Goal: Task Accomplishment & Management: Manage account settings

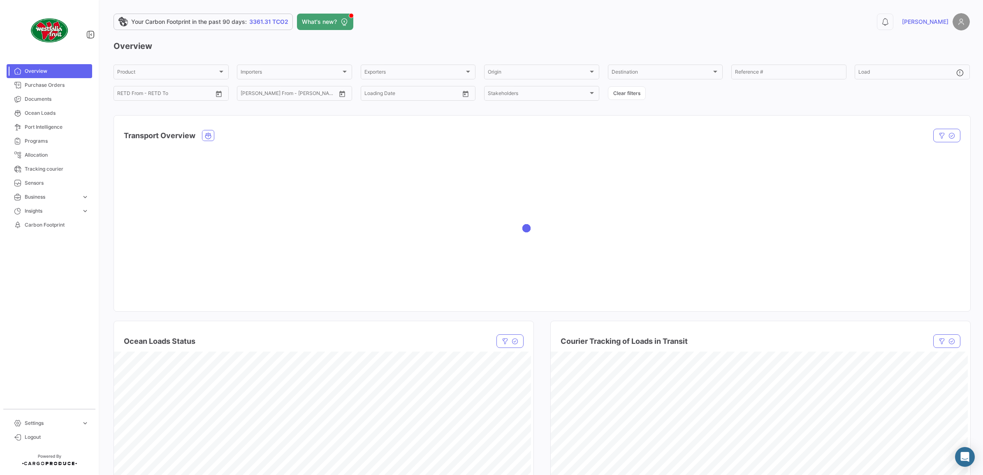
click at [931, 24] on span "[PERSON_NAME]" at bounding box center [925, 22] width 46 height 8
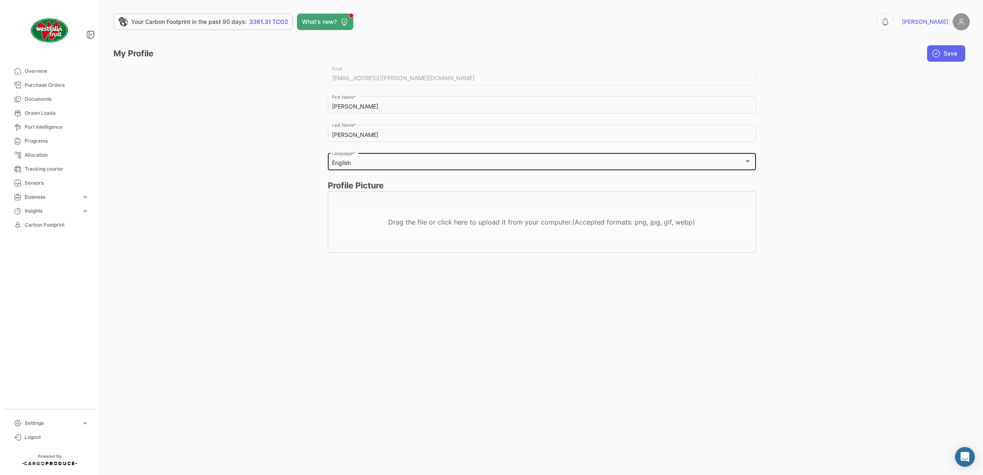
click at [381, 167] on div "English Language *" at bounding box center [542, 160] width 420 height 19
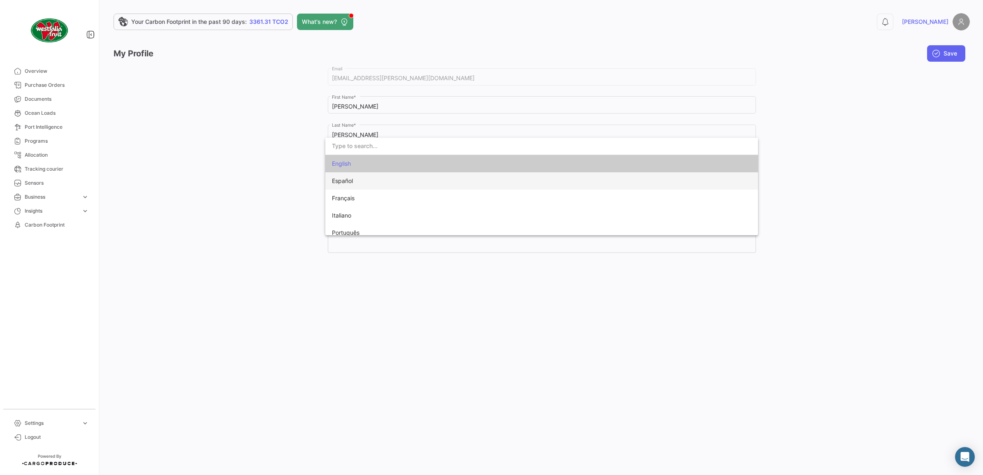
click at [381, 182] on span "Español" at bounding box center [389, 180] width 115 height 17
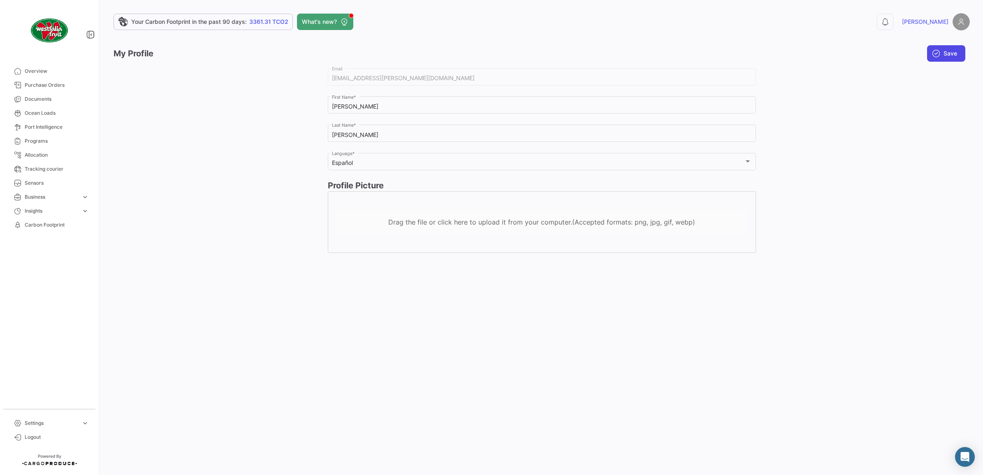
click at [951, 53] on span "Save" at bounding box center [951, 53] width 14 height 8
click at [71, 111] on span "Cargas Marítimas" at bounding box center [57, 112] width 64 height 7
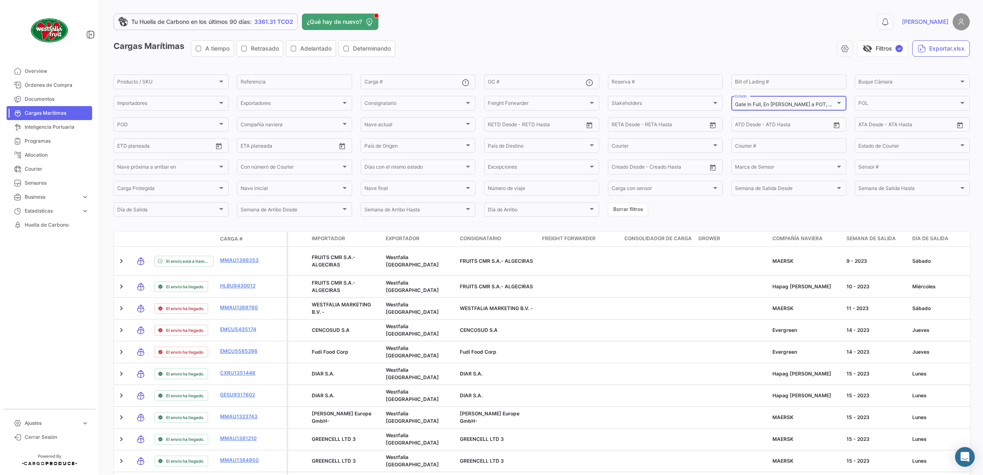
click at [830, 102] on span "Gate In Full, En [PERSON_NAME] a POT, En [PERSON_NAME] a POD, [PERSON_NAME] arr…" at bounding box center [966, 104] width 462 height 6
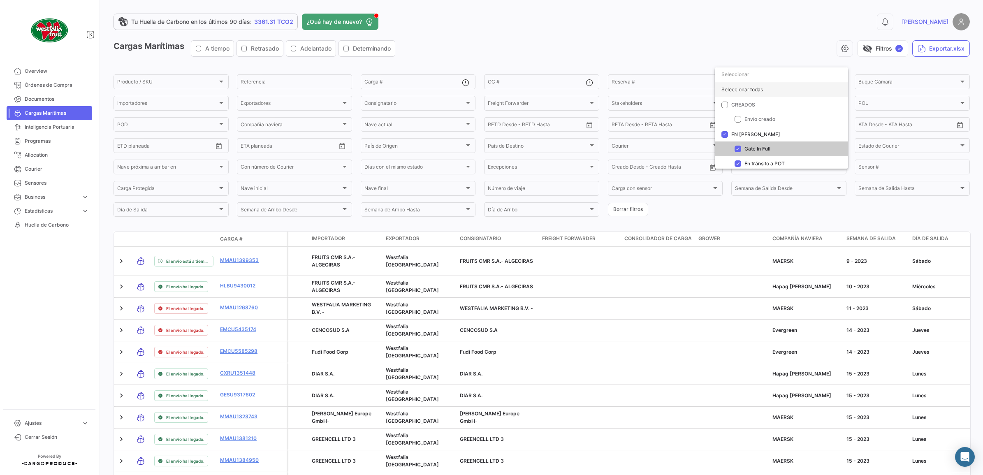
click at [797, 91] on div "Seleccionar todas" at bounding box center [781, 89] width 133 height 15
checkbox input "true"
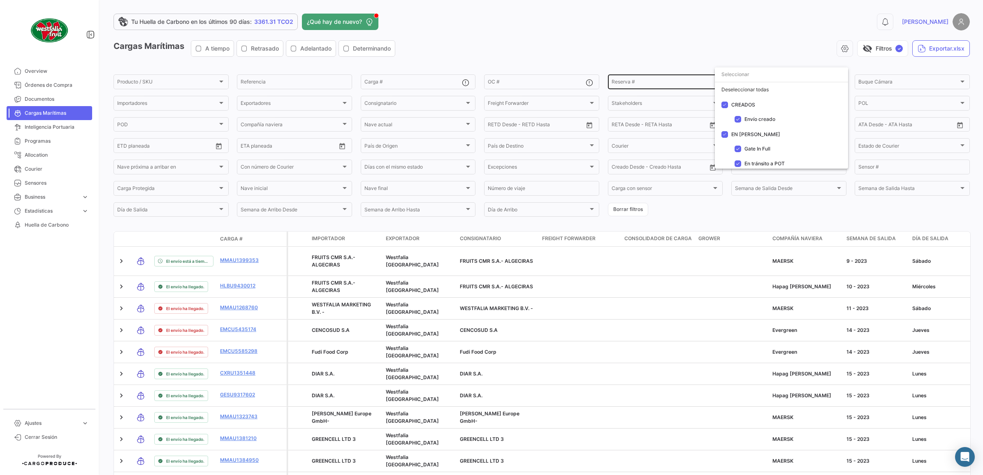
click at [682, 42] on div at bounding box center [491, 237] width 983 height 475
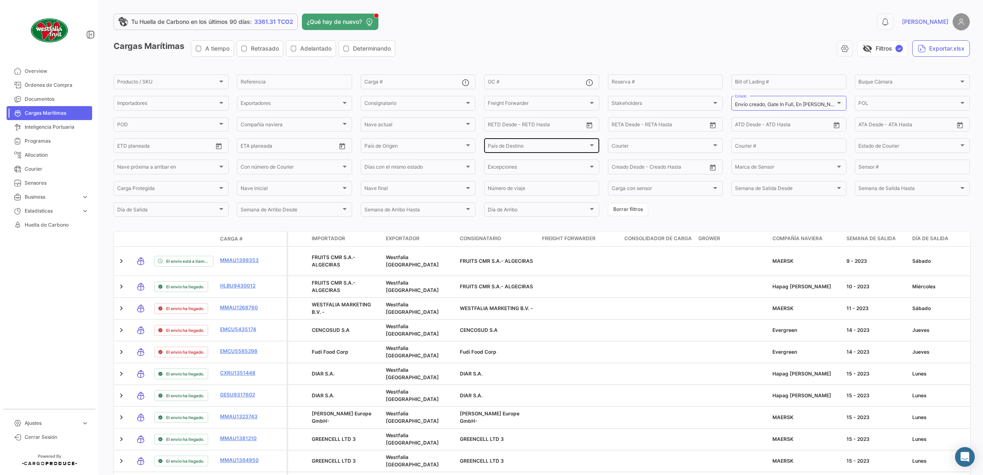
click at [509, 149] on span "País de Destino" at bounding box center [538, 147] width 100 height 6
click at [509, 148] on div at bounding box center [533, 171] width 128 height 64
click at [406, 139] on div at bounding box center [491, 237] width 983 height 475
click at [404, 144] on div "País de Origen" at bounding box center [415, 147] width 100 height 6
click at [393, 191] on span "[GEOGRAPHIC_DATA]" at bounding box center [420, 191] width 115 height 7
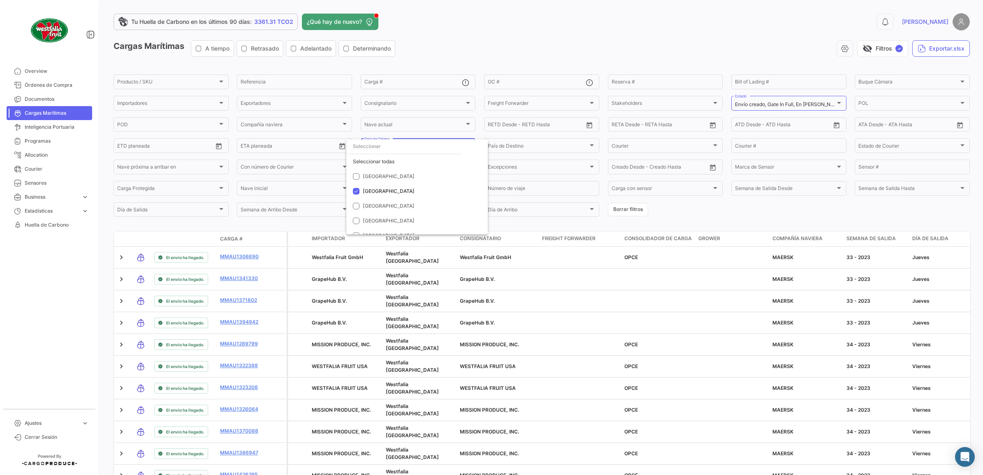
click at [553, 39] on div at bounding box center [491, 237] width 983 height 475
click at [921, 47] on button "Exportar.xlsx" at bounding box center [942, 48] width 58 height 16
click at [661, 21] on div "0 [PERSON_NAME]" at bounding box center [778, 21] width 386 height 17
click at [934, 19] on span "[PERSON_NAME]" at bounding box center [925, 22] width 46 height 8
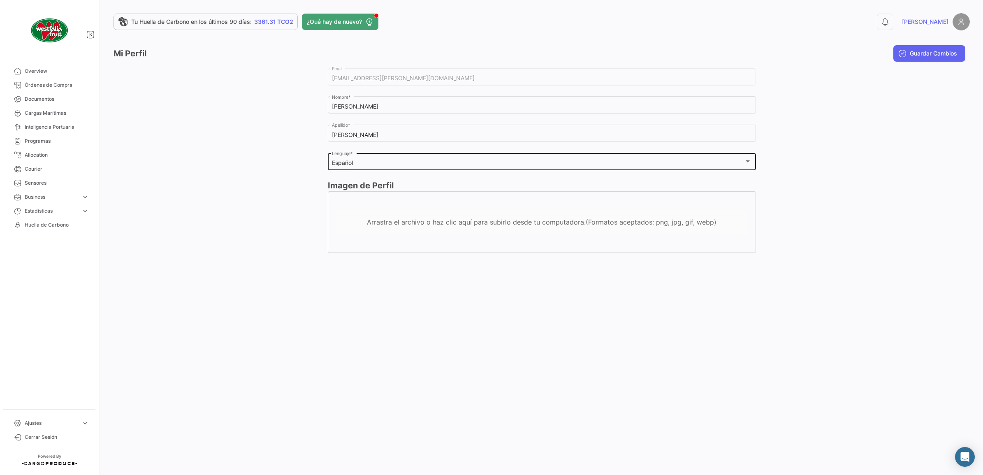
click at [595, 157] on div "Español Lenguaje *" at bounding box center [542, 160] width 420 height 19
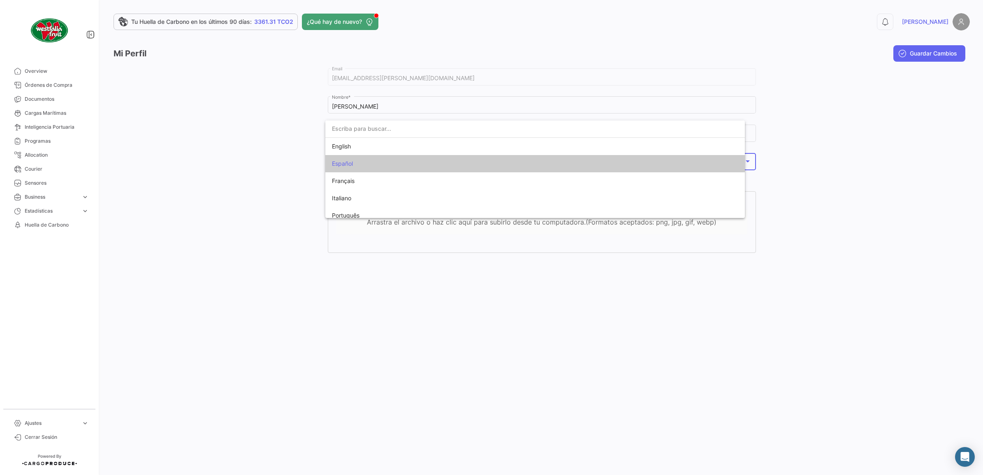
scroll to position [6, 0]
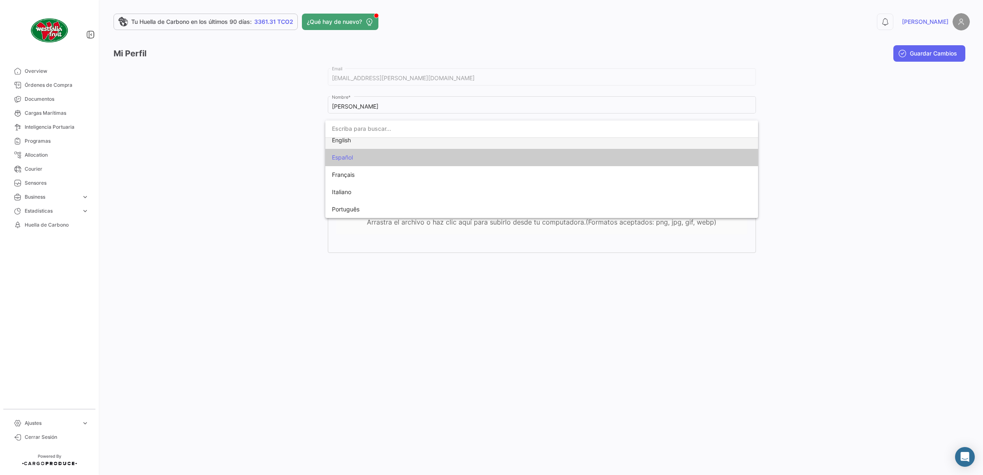
click at [484, 148] on mat-option "English" at bounding box center [541, 140] width 433 height 17
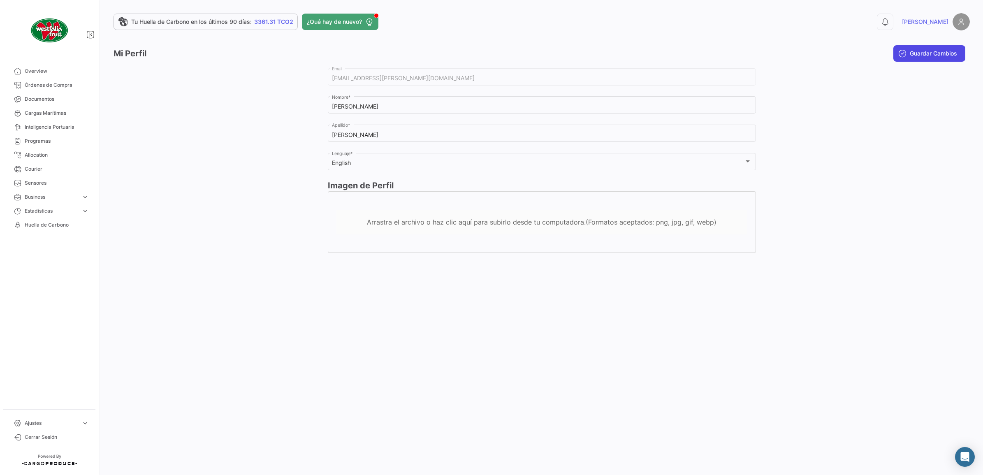
click at [913, 58] on button "Guardar Cambios" at bounding box center [930, 53] width 72 height 16
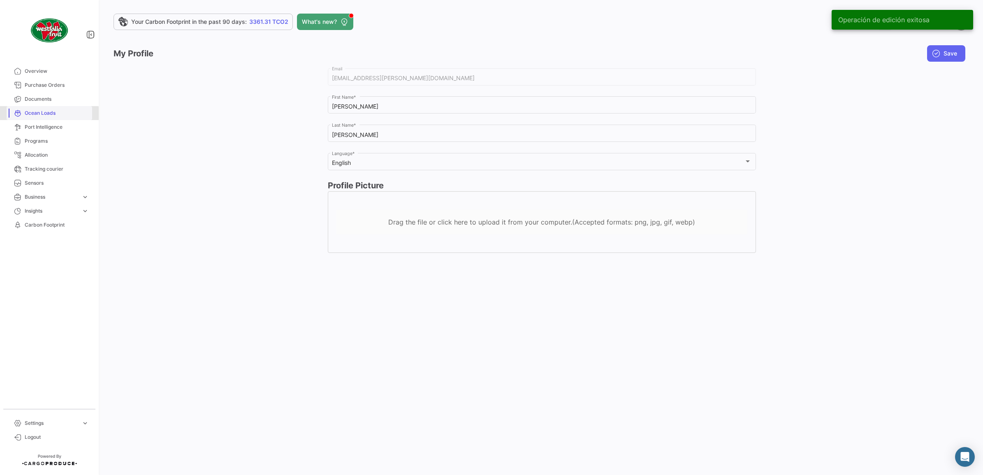
click at [38, 114] on span "Ocean Loads" at bounding box center [57, 112] width 64 height 7
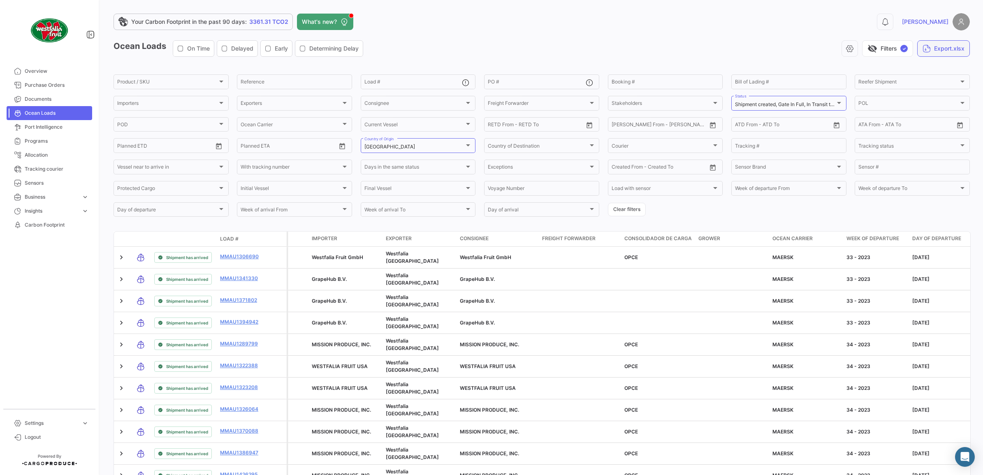
click at [948, 49] on button "Export.xlsx" at bounding box center [943, 48] width 53 height 16
click at [439, 144] on div "[GEOGRAPHIC_DATA]" at bounding box center [415, 147] width 100 height 6
click at [530, 51] on div at bounding box center [491, 237] width 983 height 475
